Goal: Communication & Community: Answer question/provide support

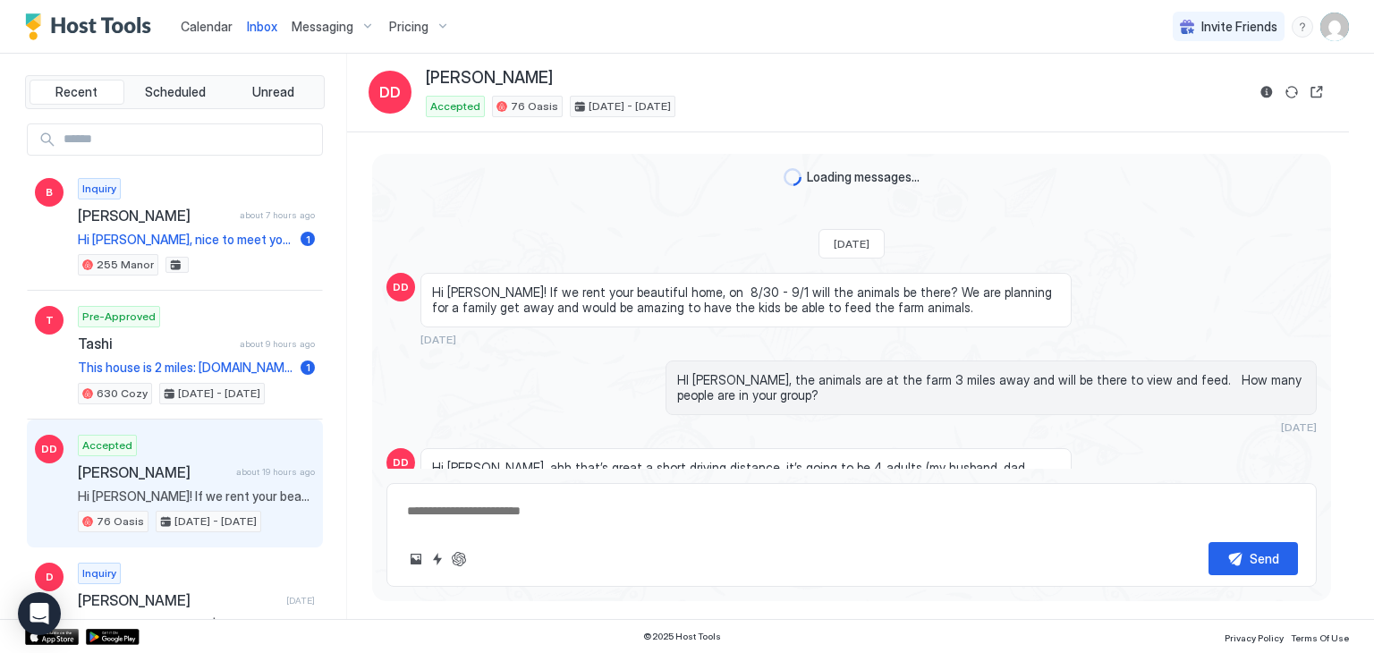
scroll to position [2205, 0]
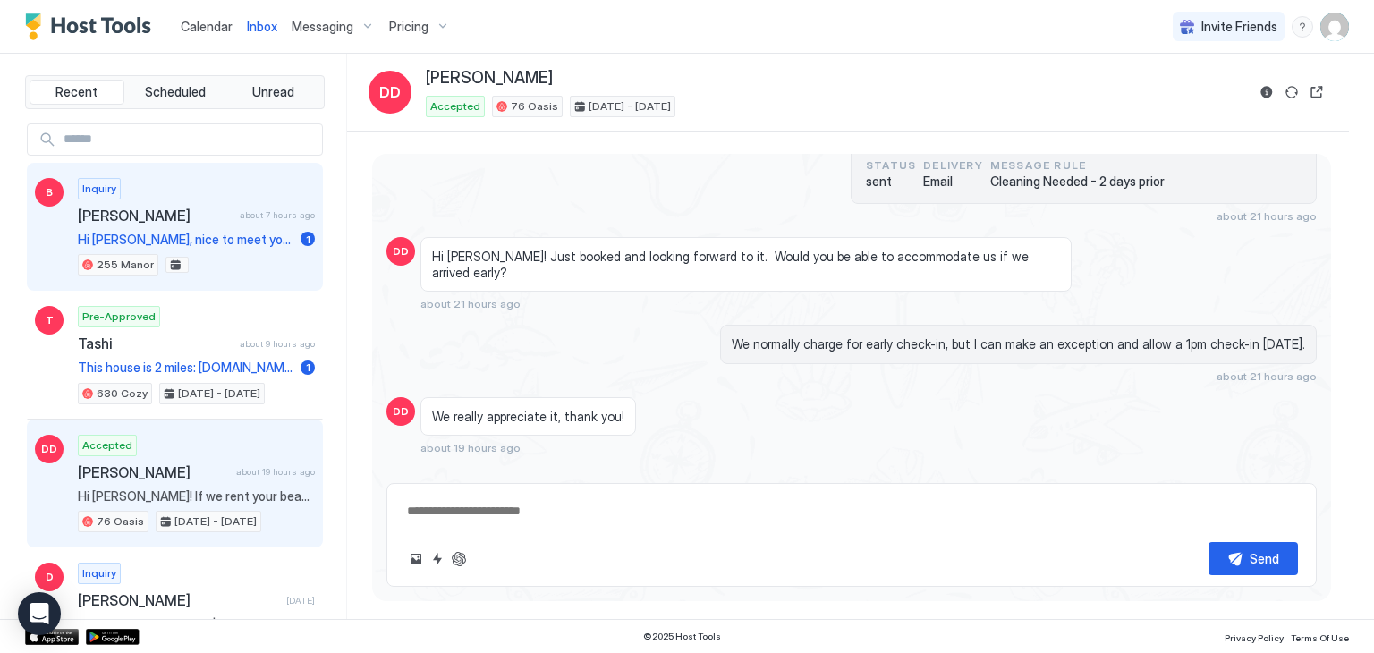
click at [143, 207] on span "[PERSON_NAME]" at bounding box center [155, 216] width 155 height 18
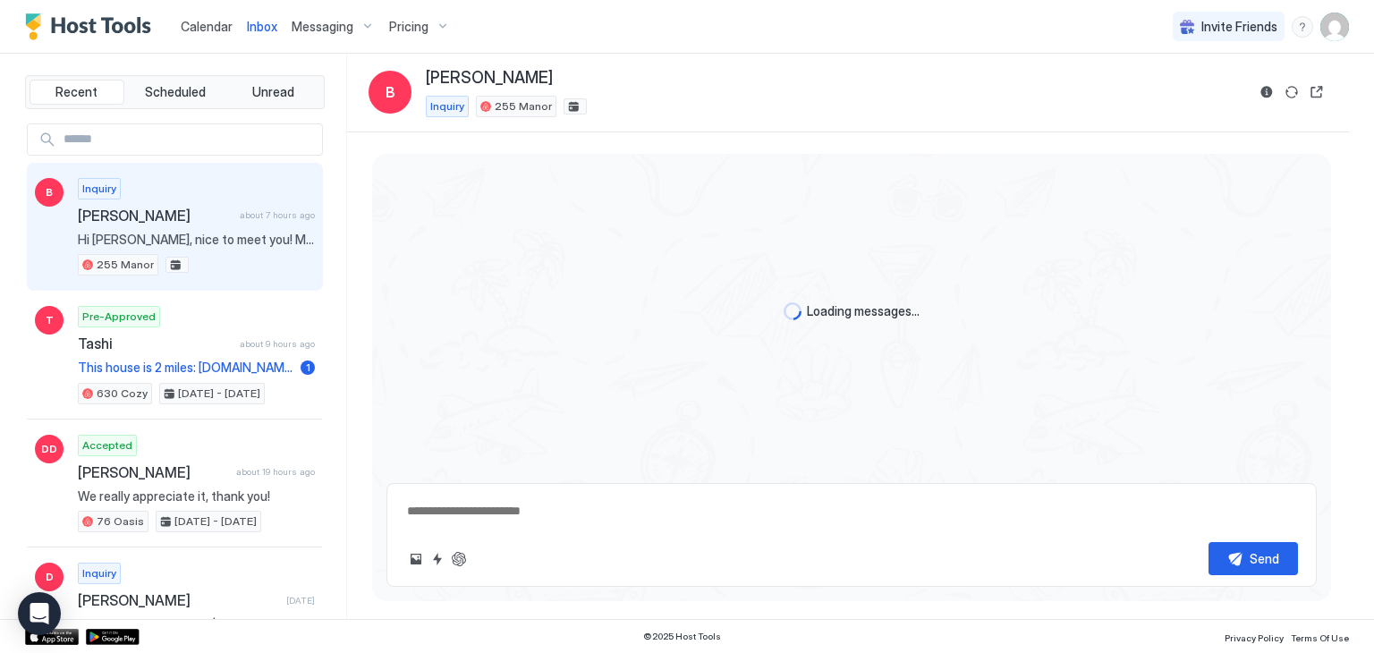
type textarea "*"
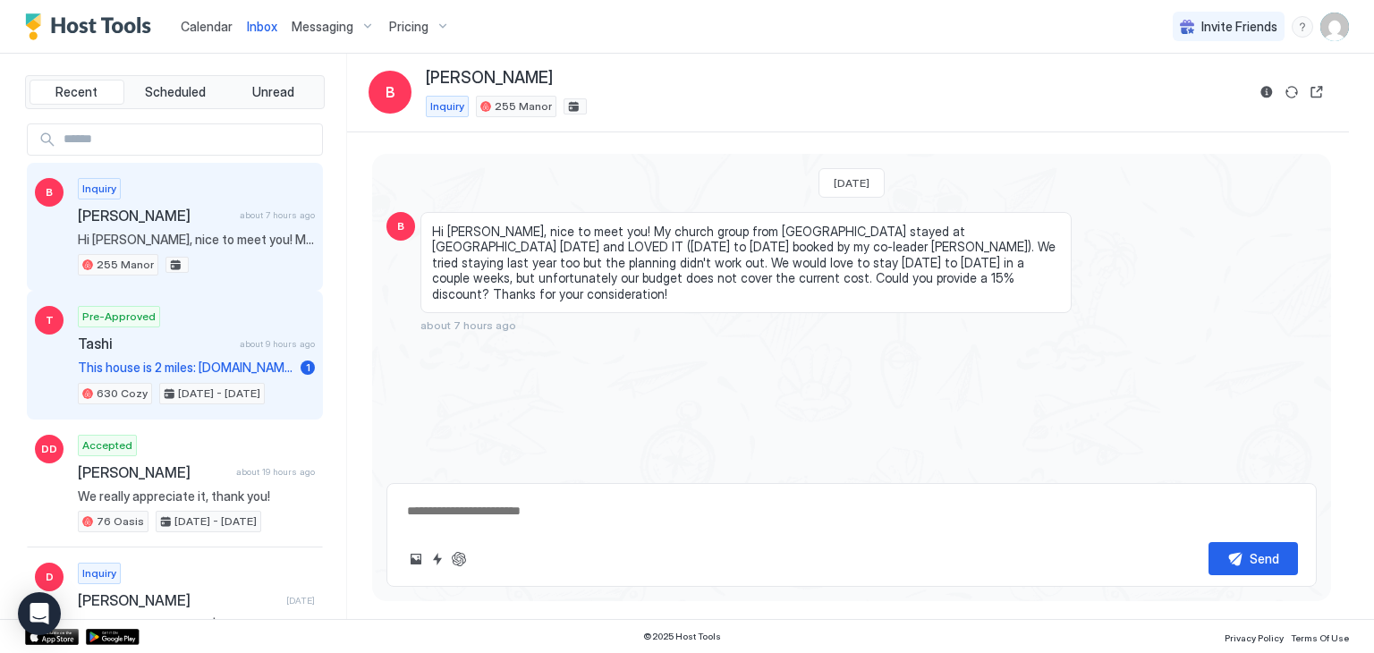
click at [192, 345] on span "Tashi" at bounding box center [155, 344] width 155 height 18
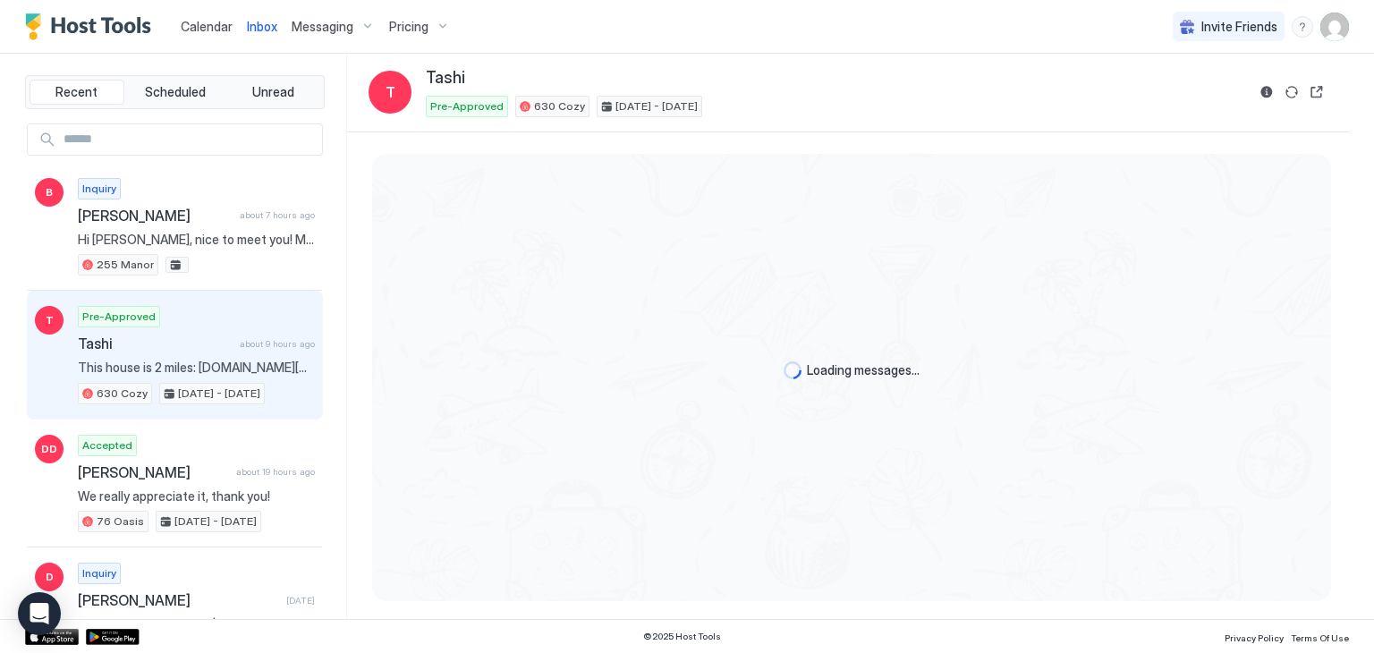
scroll to position [247, 0]
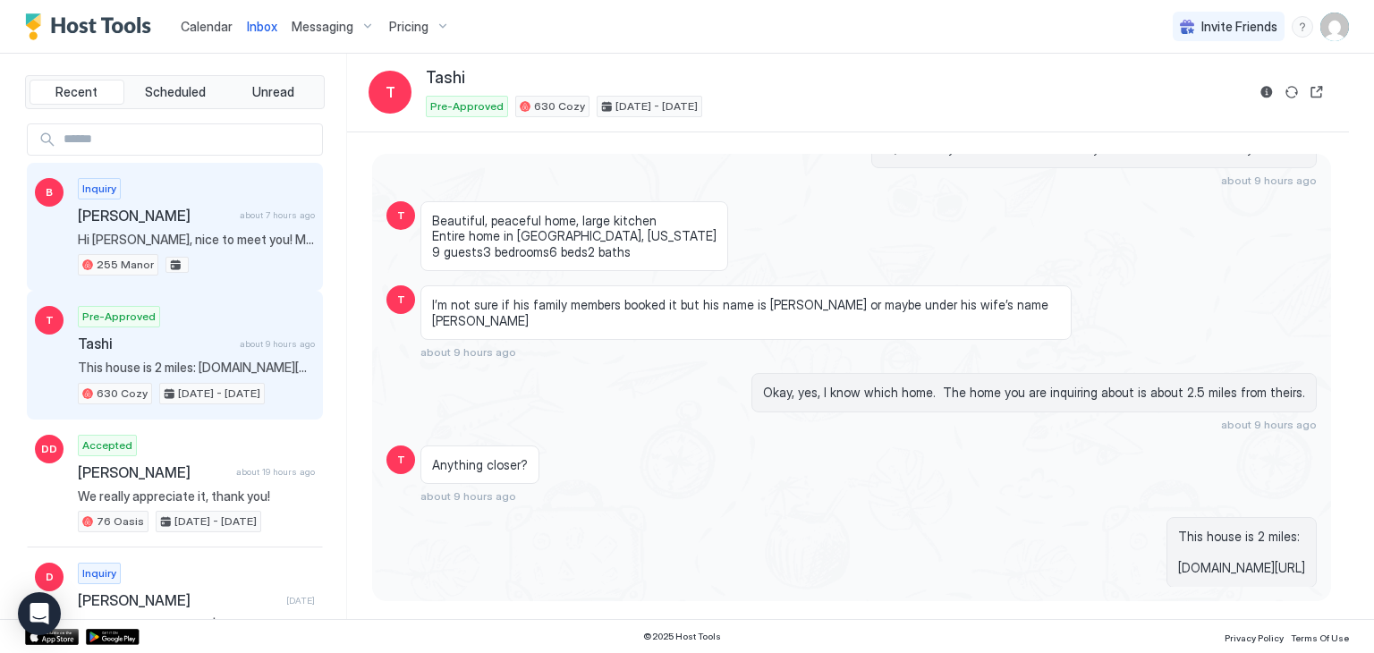
click at [203, 203] on div "Inquiry [PERSON_NAME] about 7 hours ago Hi [PERSON_NAME], nice to meet you! My …" at bounding box center [196, 227] width 237 height 98
